Goal: Information Seeking & Learning: Check status

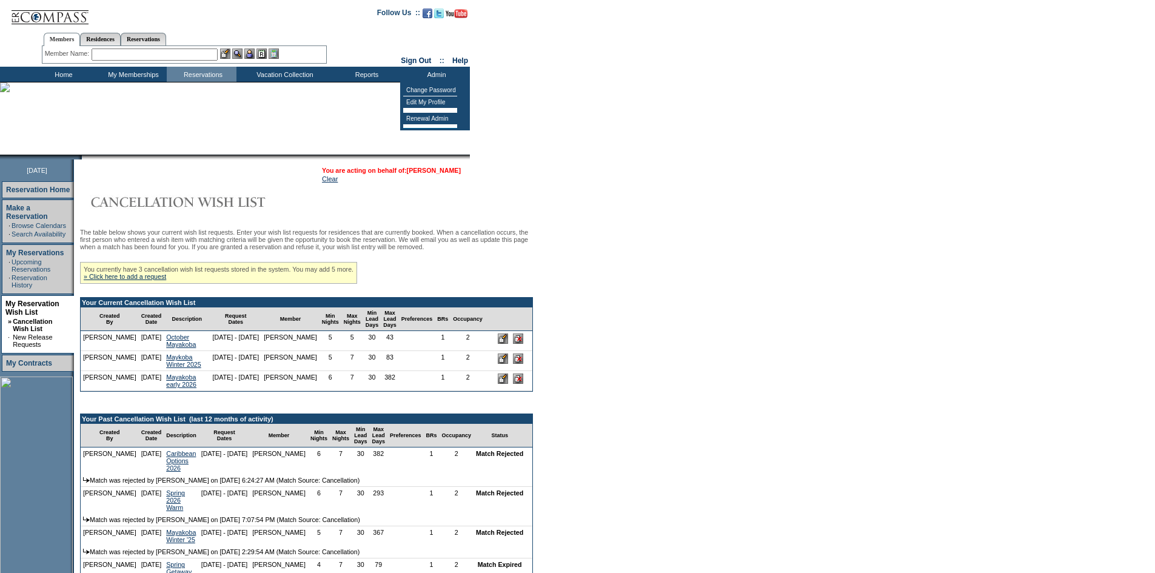
click at [451, 167] on link "[PERSON_NAME]" at bounding box center [434, 170] width 54 height 7
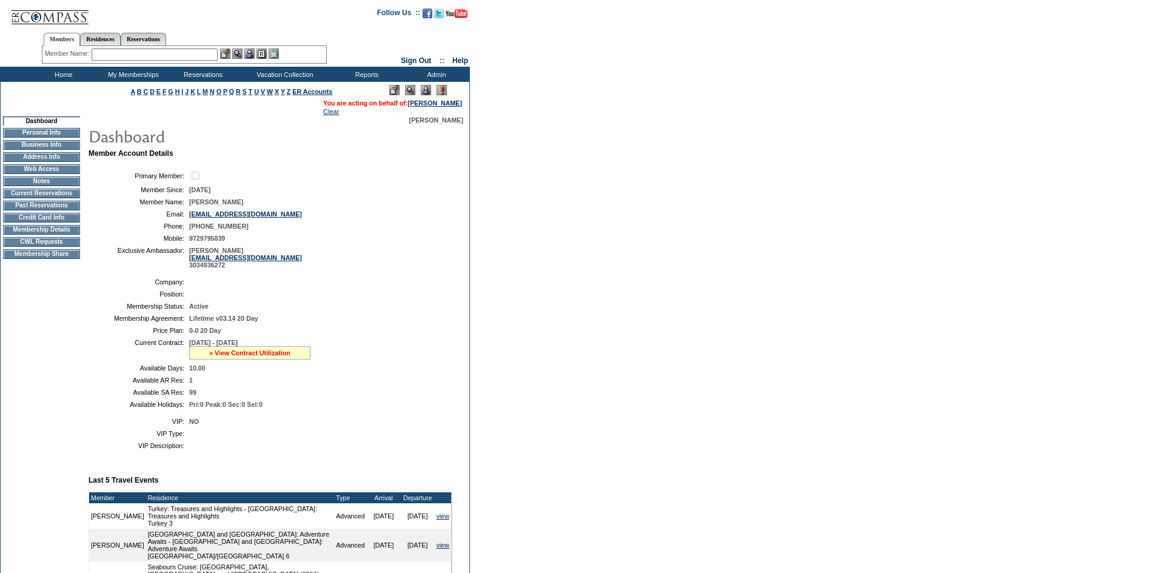
click at [281, 357] on link "» View Contract Utilization" at bounding box center [249, 352] width 81 height 7
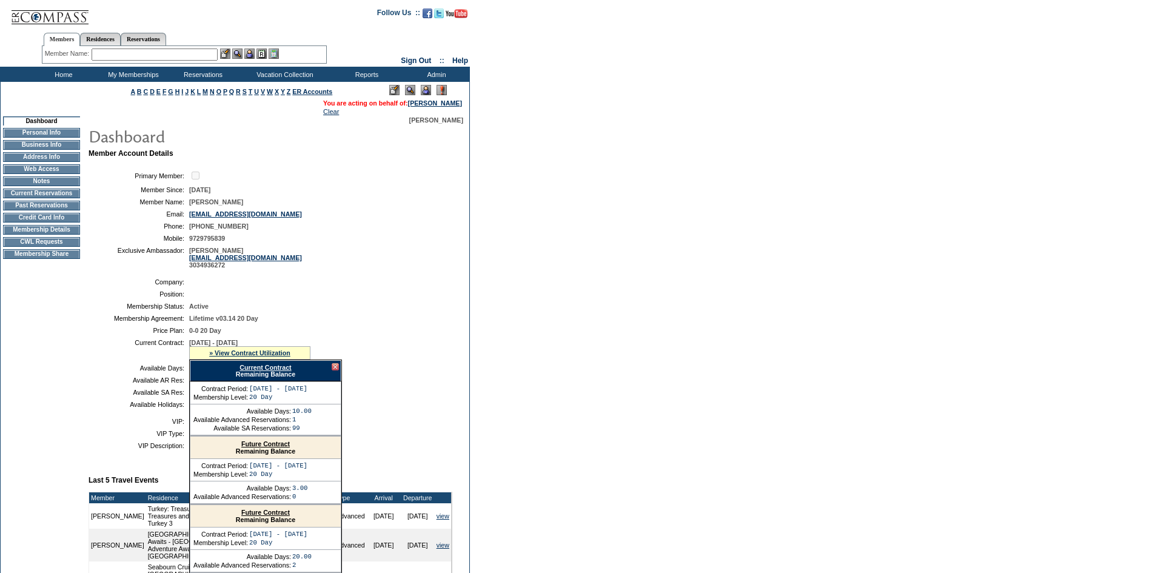
click at [275, 448] on link "Future Contract" at bounding box center [265, 443] width 49 height 7
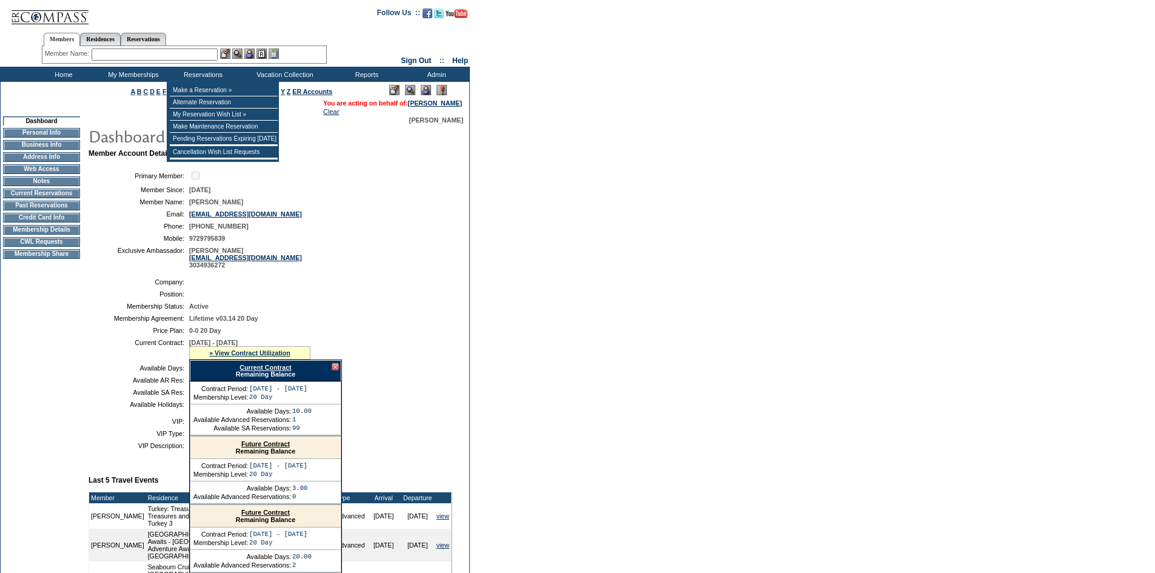
click at [209, 52] on input "text" at bounding box center [155, 55] width 126 height 12
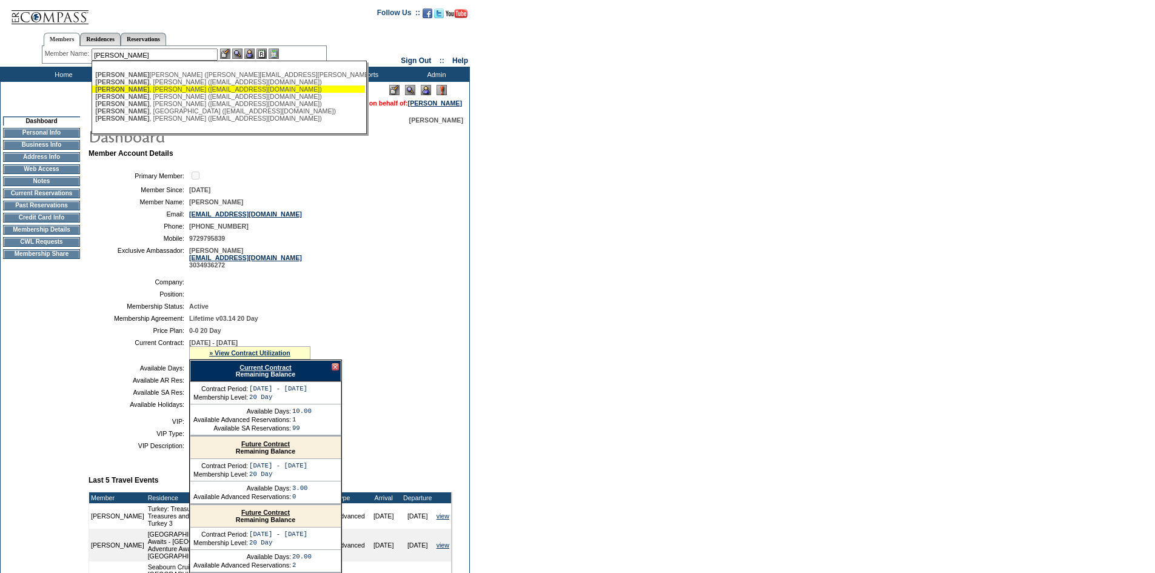
click at [278, 92] on div "Pierce , David (dbpierce@att.net)" at bounding box center [228, 89] width 267 height 7
type input "Pierce, David (dbpierce@att.net)"
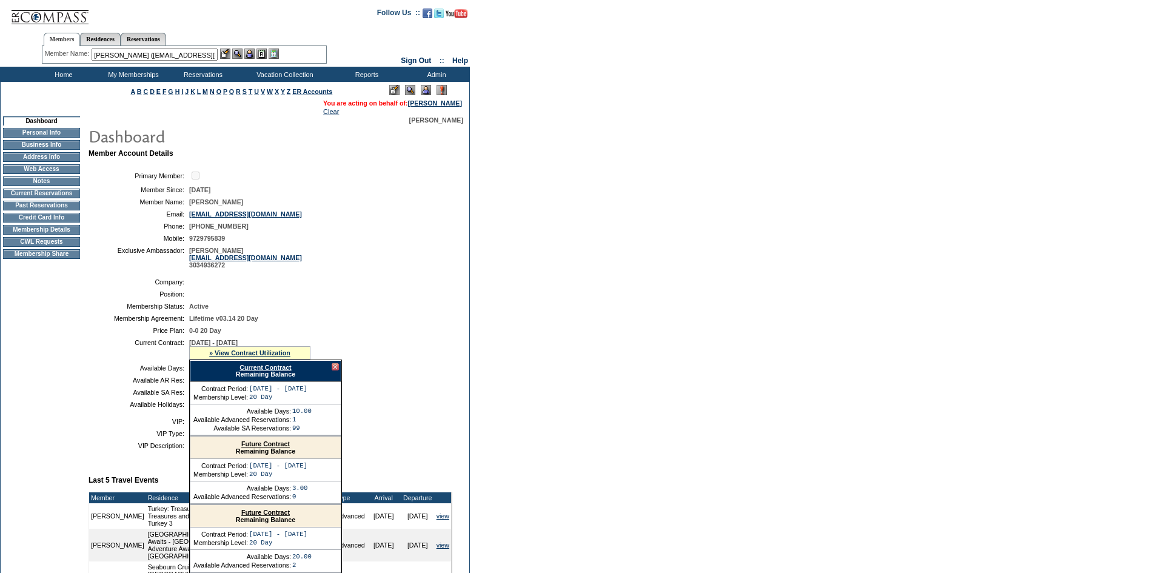
click at [252, 49] on img at bounding box center [249, 54] width 10 height 10
click at [238, 52] on img at bounding box center [237, 54] width 10 height 10
